Goal: Navigation & Orientation: Find specific page/section

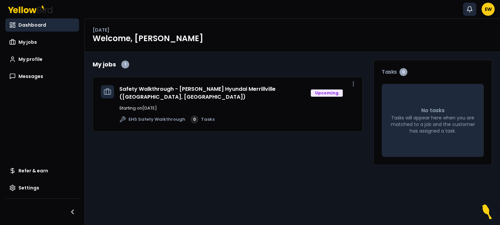
click at [470, 11] on icon "button" at bounding box center [469, 9] width 7 height 7
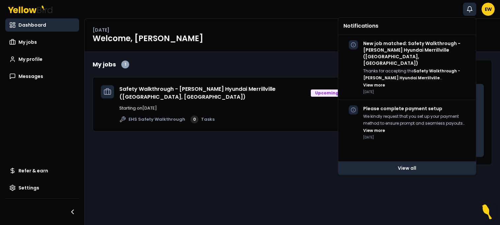
click at [404, 169] on link "View all" at bounding box center [407, 168] width 138 height 13
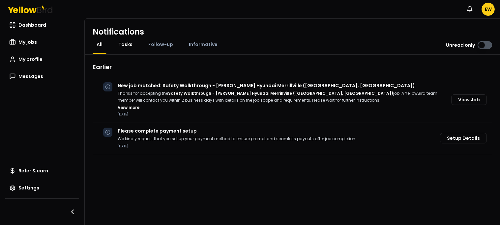
click at [124, 46] on span "Tasks" at bounding box center [125, 44] width 14 height 7
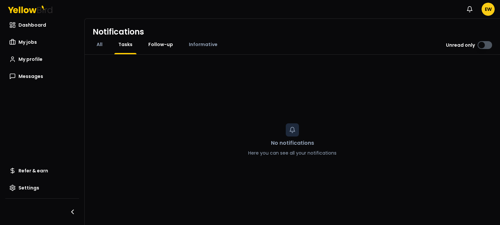
click at [152, 45] on span "Follow-up" at bounding box center [160, 44] width 25 height 7
click at [208, 43] on span "Informative" at bounding box center [203, 44] width 29 height 7
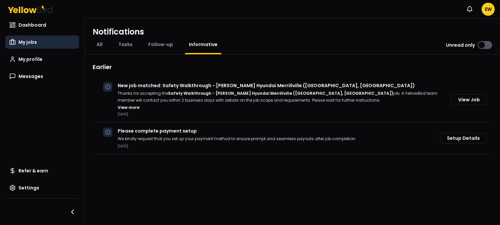
click at [34, 41] on span "My jobs" at bounding box center [27, 42] width 18 height 7
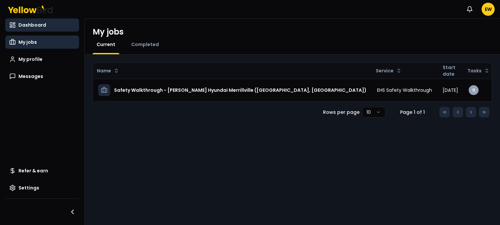
click at [32, 25] on span "Dashboard" at bounding box center [32, 25] width 28 height 7
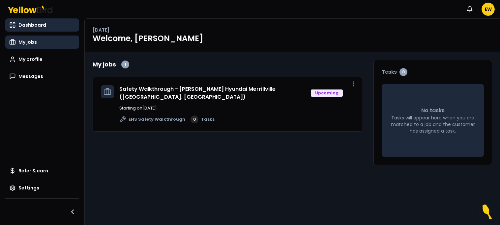
click at [26, 40] on span "My jobs" at bounding box center [27, 42] width 18 height 7
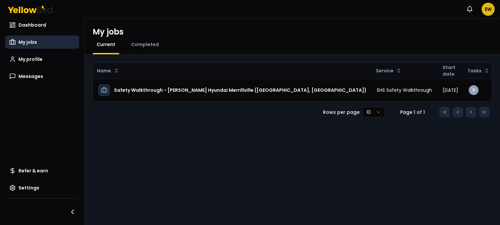
click at [488, 10] on html "Notifications EW Dashboard My jobs My profile Messages Refer & earn Settings My…" at bounding box center [250, 112] width 500 height 225
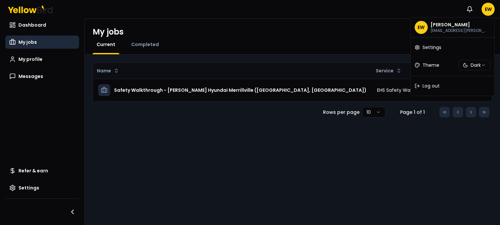
click at [27, 29] on html "Notifications EW Dashboard My jobs My profile Messages Refer & earn Settings My…" at bounding box center [250, 112] width 500 height 225
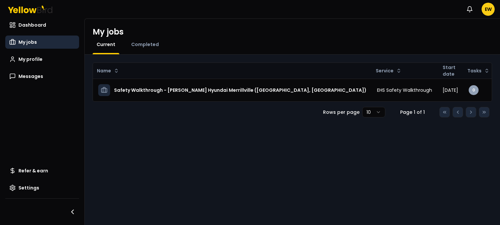
click at [27, 29] on link "Dashboard" at bounding box center [42, 24] width 74 height 13
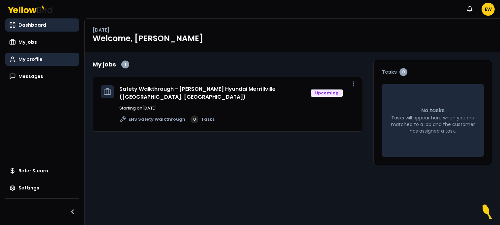
click at [45, 61] on link "My profile" at bounding box center [42, 59] width 74 height 13
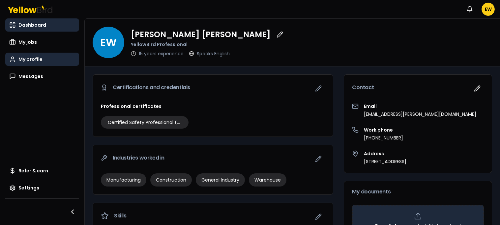
click at [33, 26] on span "Dashboard" at bounding box center [32, 25] width 28 height 7
